Goal: Transaction & Acquisition: Subscribe to service/newsletter

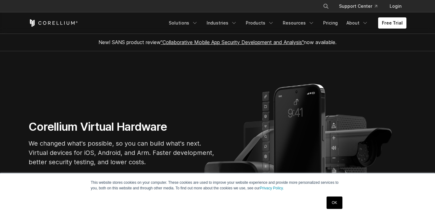
click at [337, 204] on link "OK" at bounding box center [335, 203] width 16 height 12
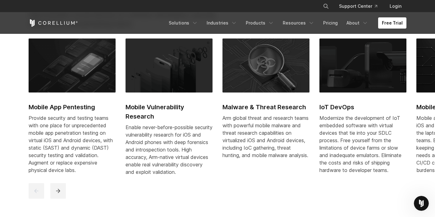
scroll to position [283, 0]
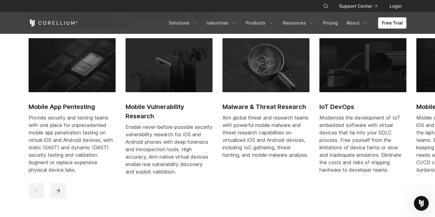
click at [55, 108] on h2 "Mobile App Pentesting" at bounding box center [72, 106] width 87 height 9
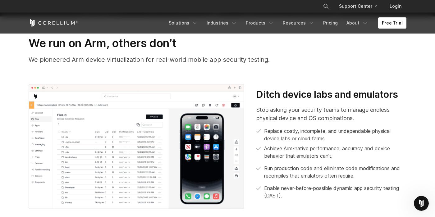
scroll to position [176, 0]
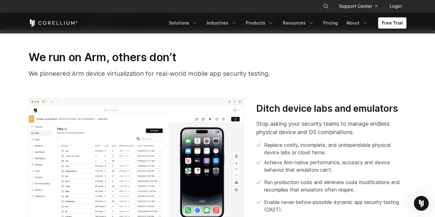
click at [176, 74] on p "We pioneered Arm device virtualization for real-world mobile app security testi…" at bounding box center [218, 73] width 378 height 9
click at [161, 58] on h3 "We run on Arm, others don’t" at bounding box center [218, 57] width 378 height 14
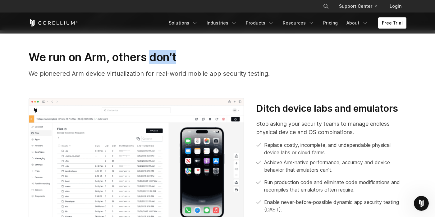
click at [161, 58] on h3 "We run on Arm, others don’t" at bounding box center [218, 57] width 378 height 14
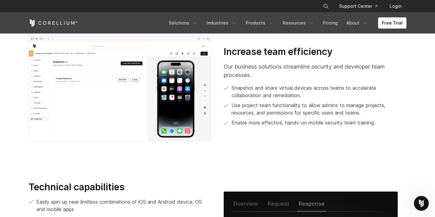
scroll to position [1101, 0]
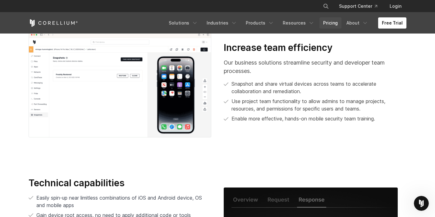
click at [336, 21] on link "Pricing" at bounding box center [330, 22] width 22 height 11
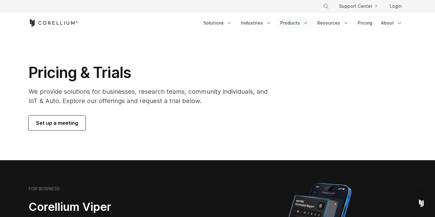
click at [307, 23] on polyline "Navigation Menu" at bounding box center [305, 23] width 3 height 2
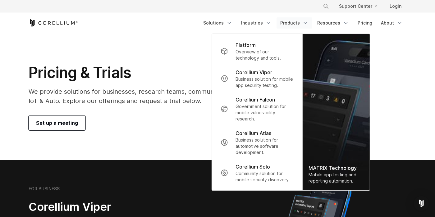
click at [307, 23] on polyline "Navigation Menu" at bounding box center [305, 23] width 3 height 2
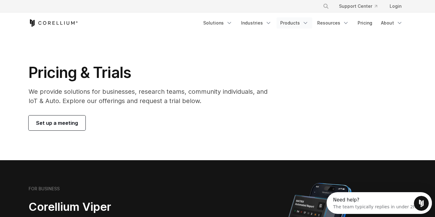
click at [308, 23] on icon "Navigation Menu" at bounding box center [305, 23] width 6 height 6
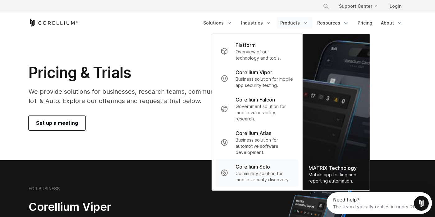
click at [259, 171] on p "Corellium Solo" at bounding box center [253, 166] width 34 height 7
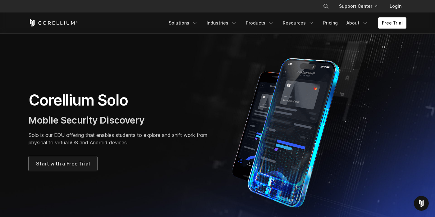
click at [53, 163] on span "Start with a Free Trial" at bounding box center [63, 163] width 54 height 7
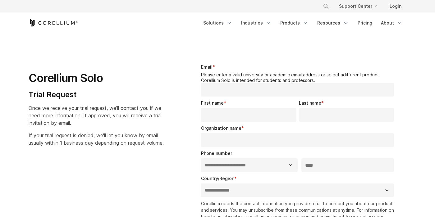
select select "**"
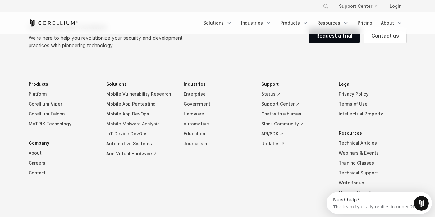
scroll to position [346, 0]
